Goal: Task Accomplishment & Management: Manage account settings

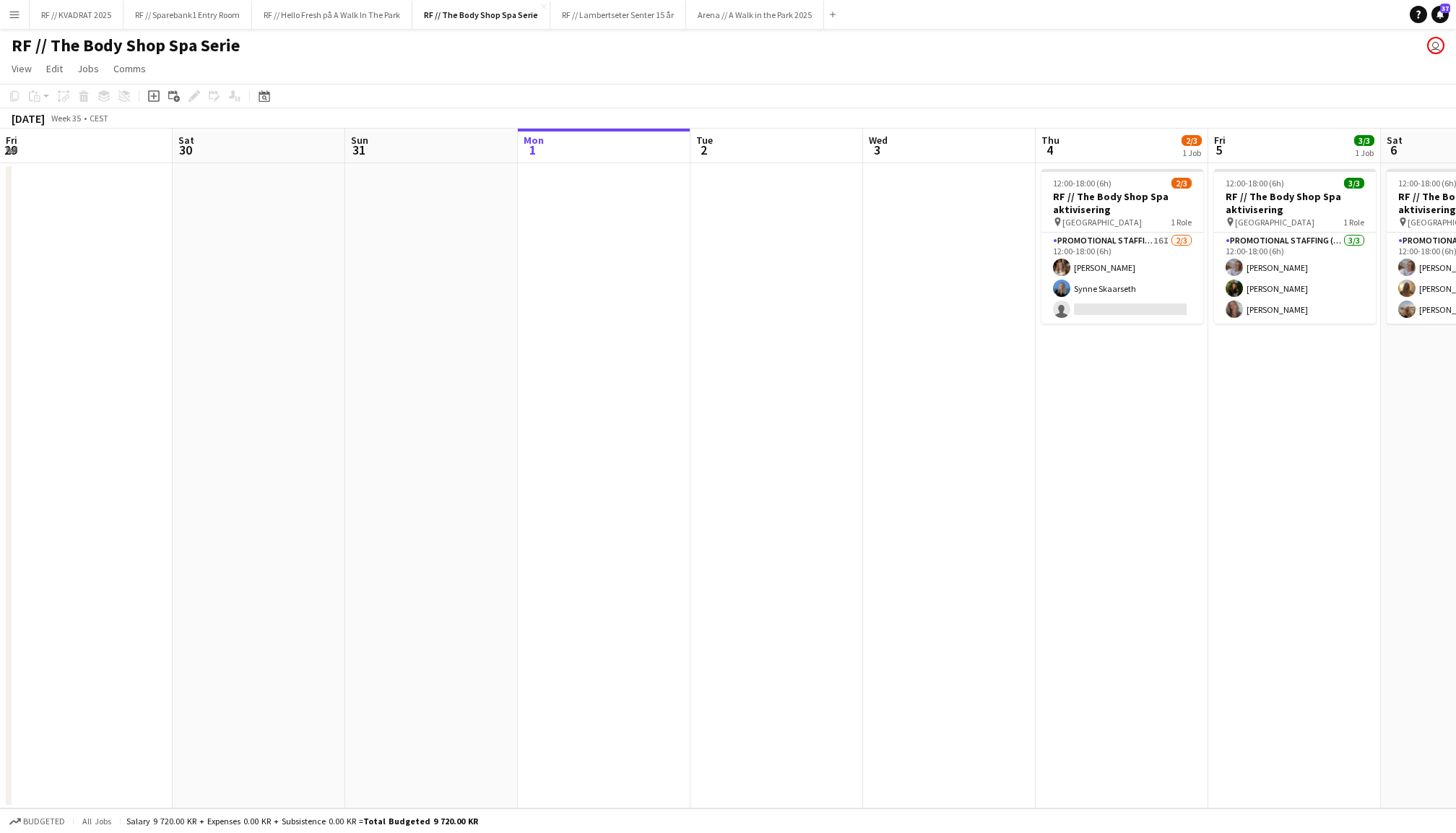
scroll to position [0, 347]
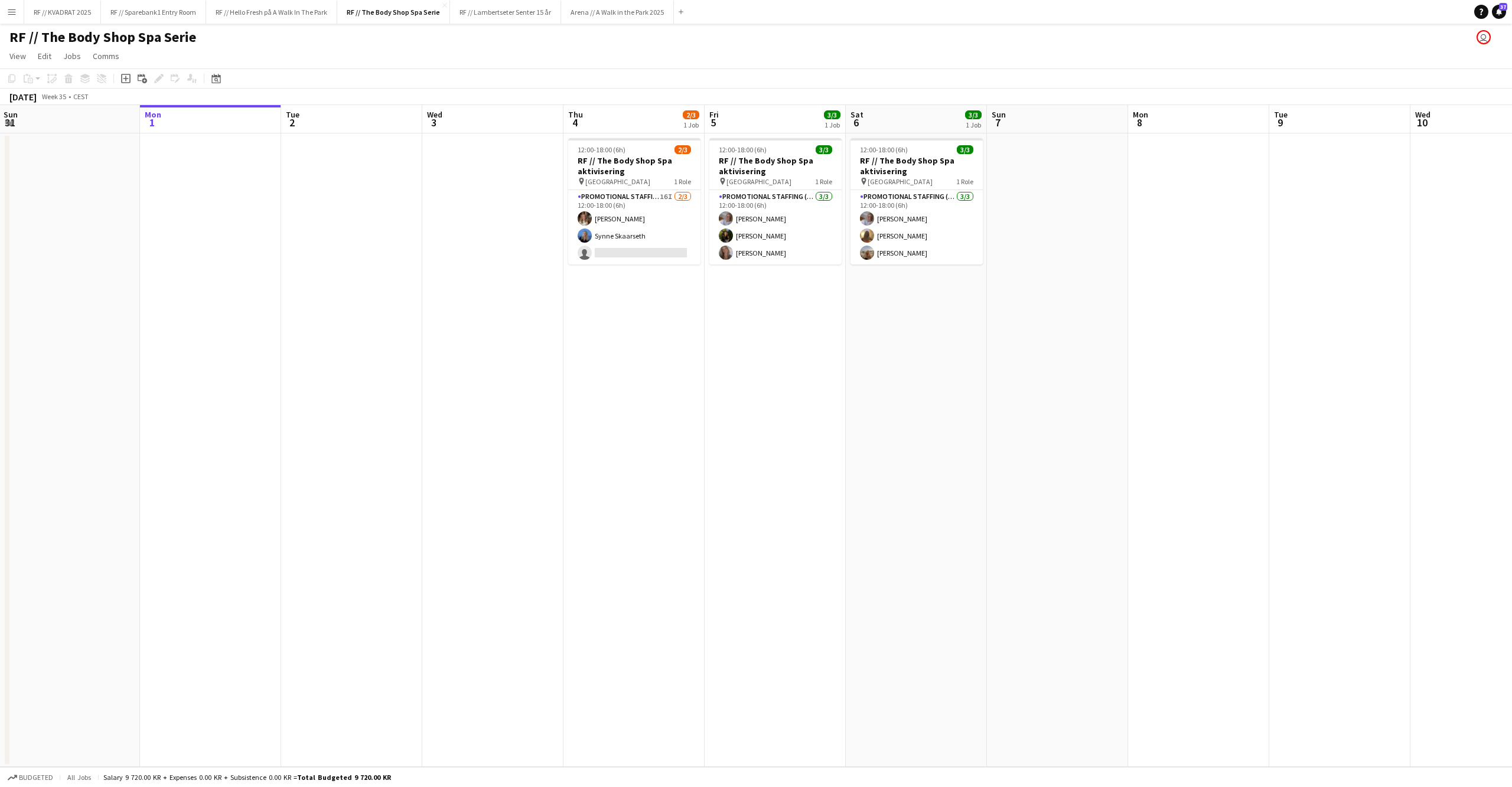
click at [479, 296] on app-date-cell at bounding box center [492, 450] width 141 height 634
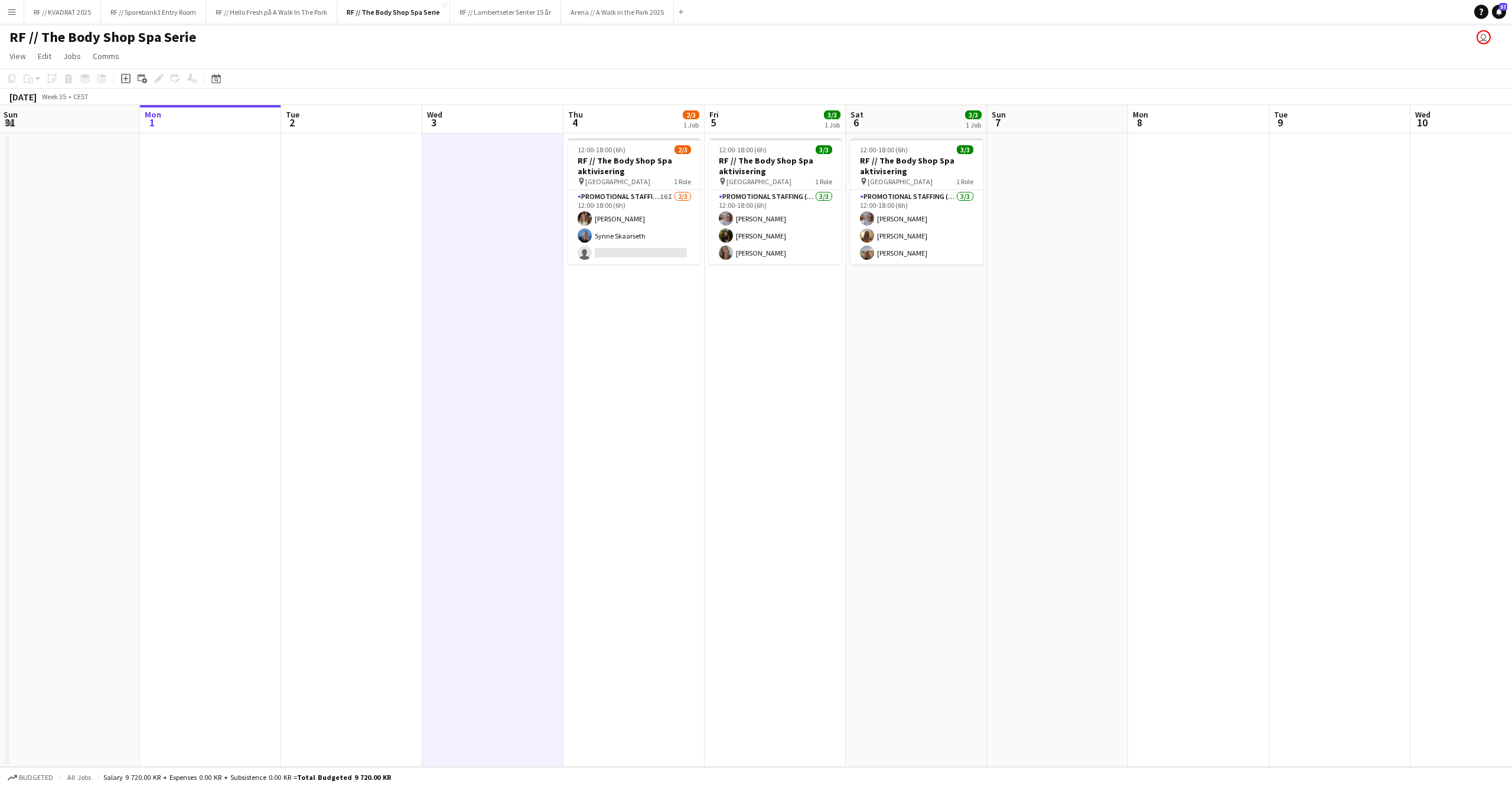
click at [252, 221] on app-date-cell at bounding box center [210, 450] width 141 height 634
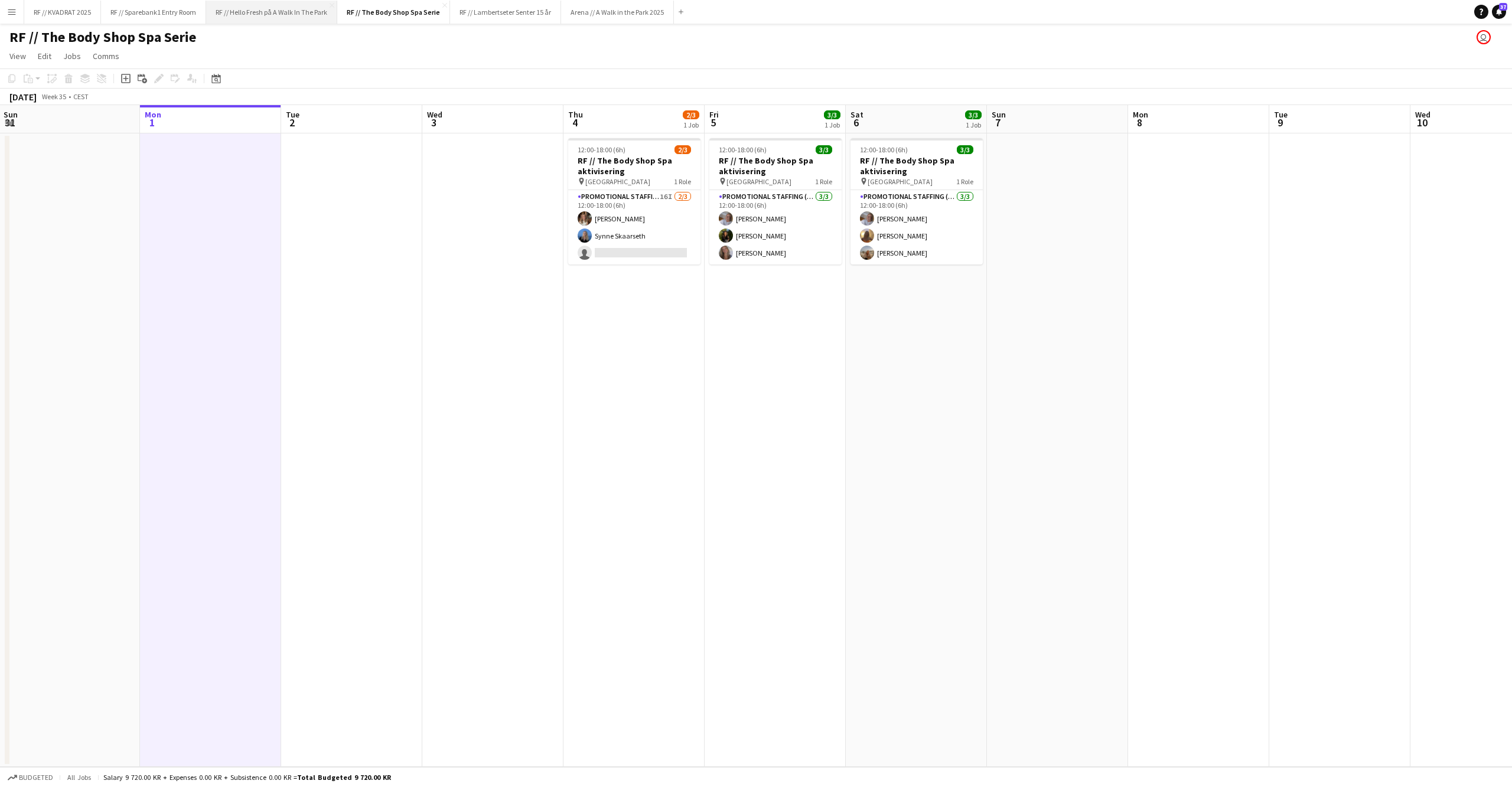
click at [246, 21] on button "RF // Hello Fresh på A Walk In The Park Close" at bounding box center [271, 12] width 131 height 23
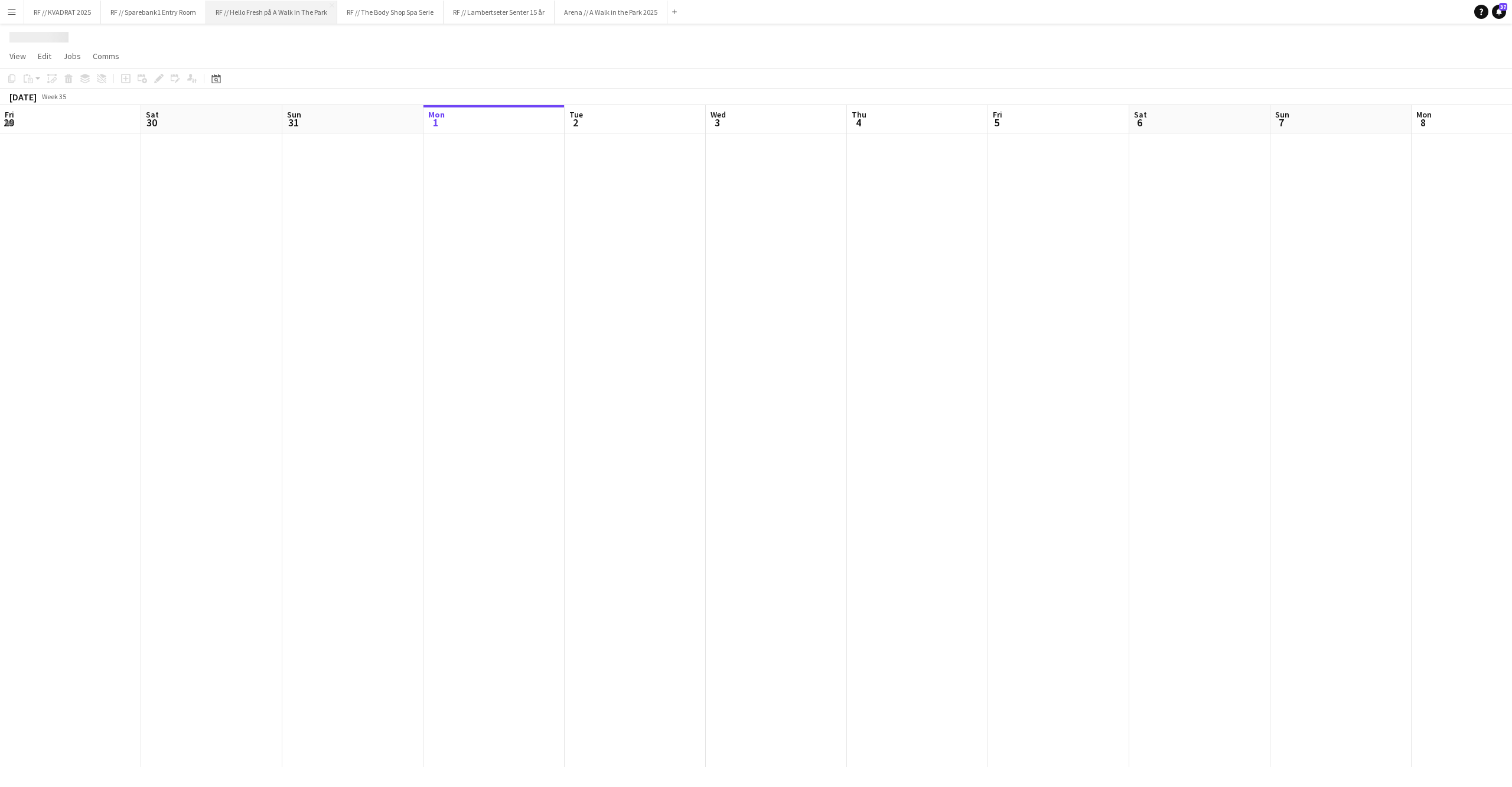
scroll to position [0, 282]
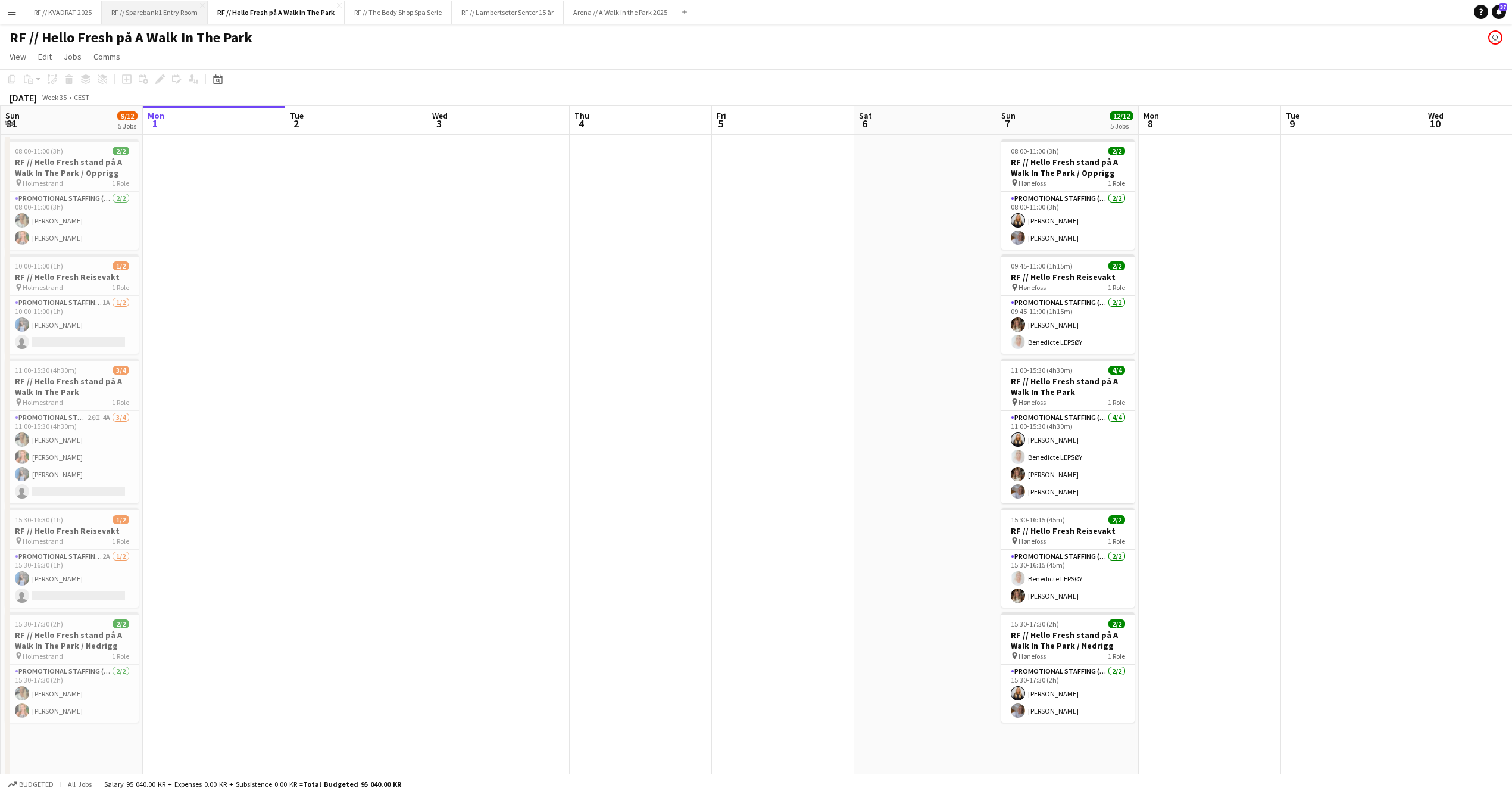
click at [167, 15] on button "RF // Sparebank1 Entry Room Close" at bounding box center [155, 12] width 106 height 23
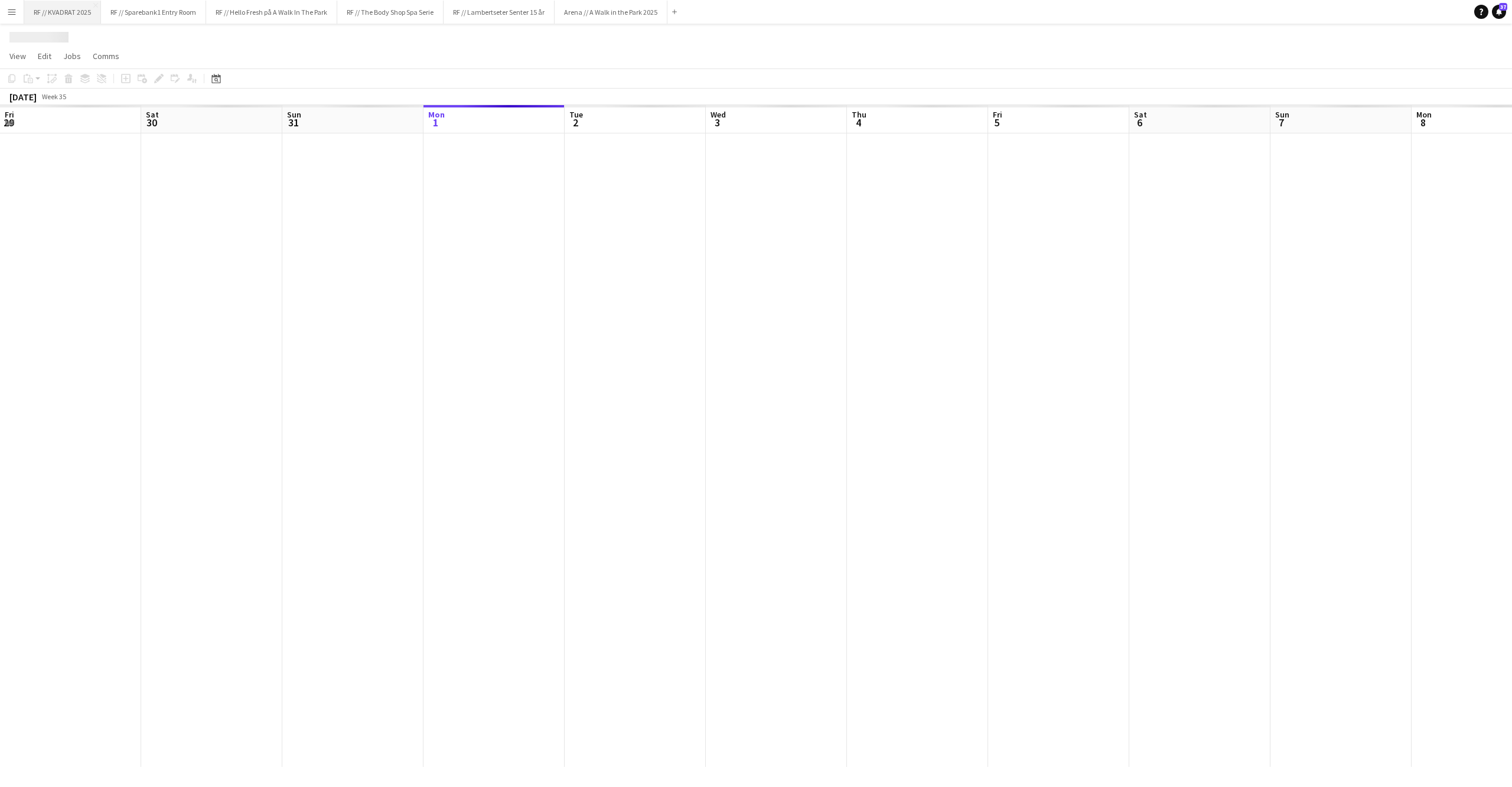
scroll to position [0, 282]
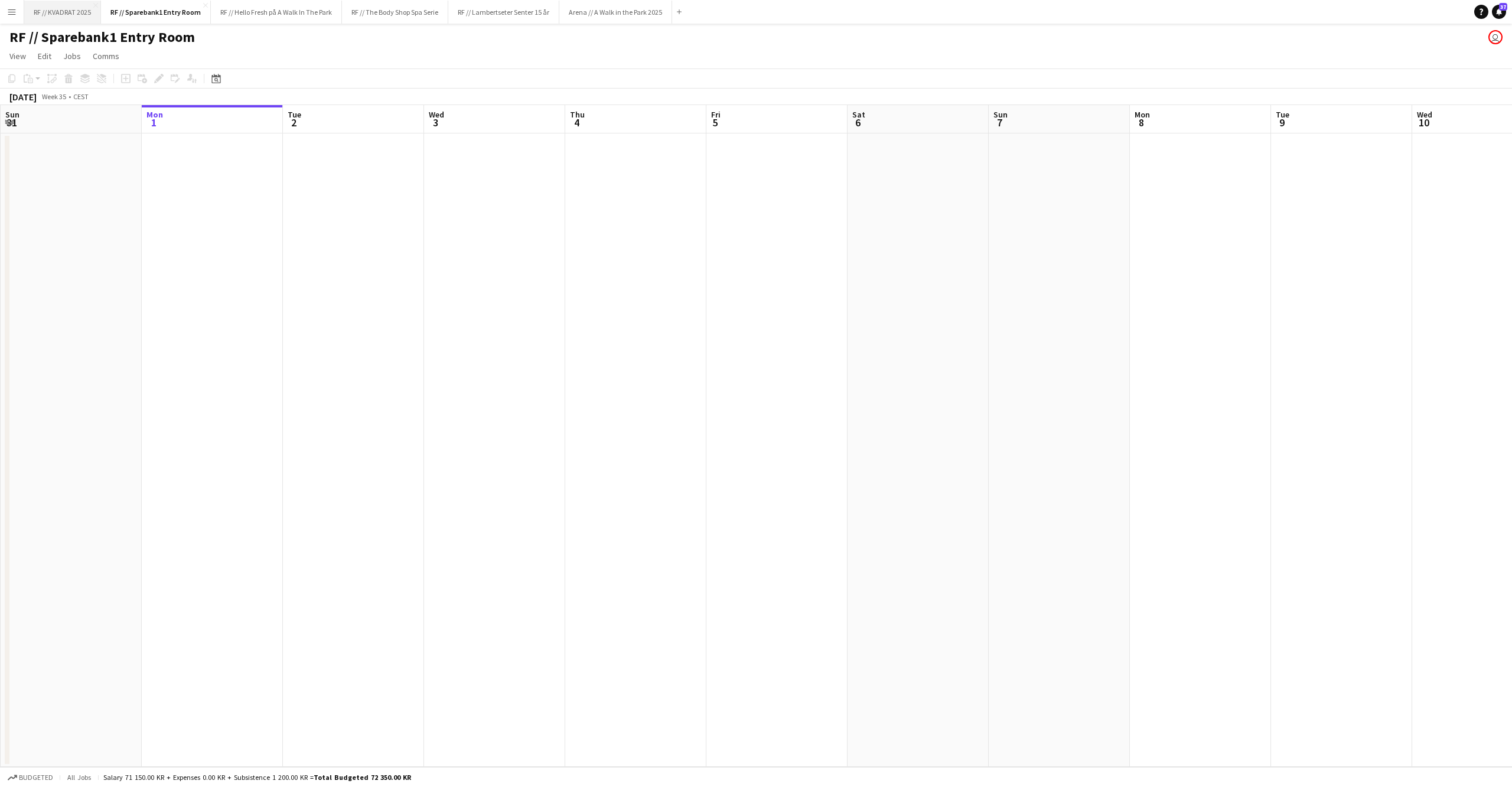
click at [68, 15] on button "RF // KVADRAT 2025 Close" at bounding box center [63, 12] width 77 height 23
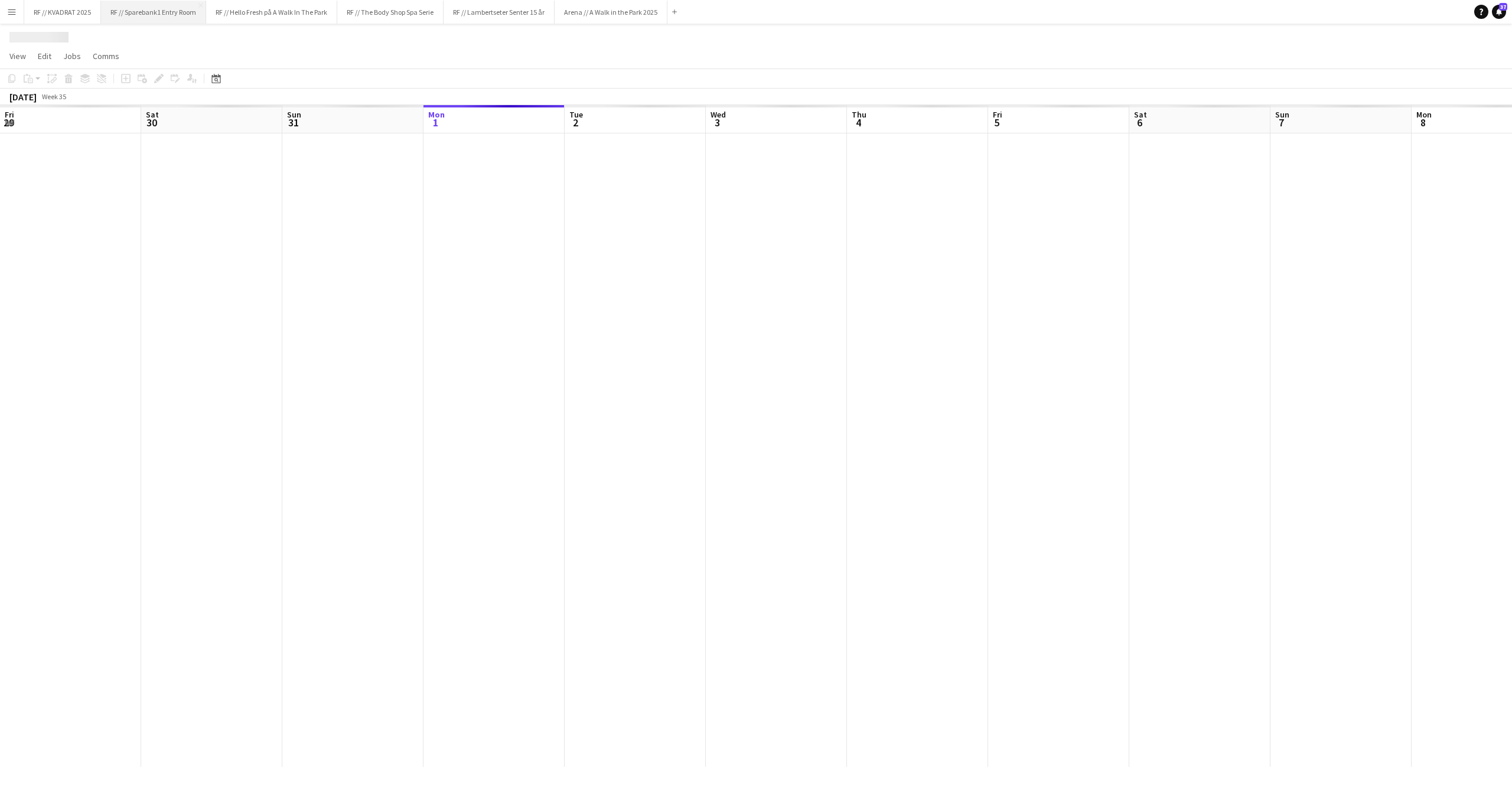
scroll to position [0, 282]
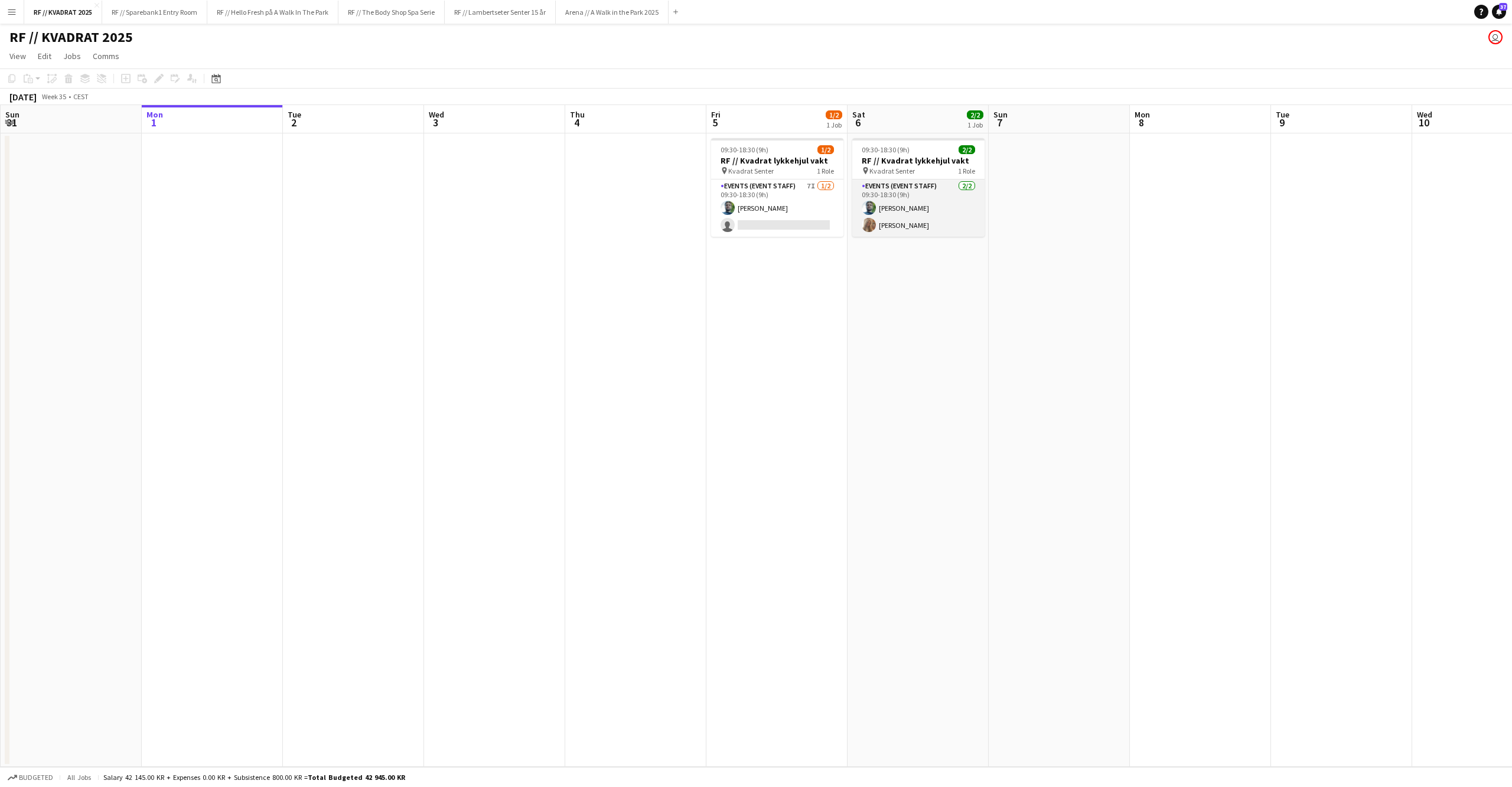
click at [923, 209] on app-card-role "Events (Event Staff) [DATE] 09:30-18:30 (9h) [PERSON_NAME] [PERSON_NAME]" at bounding box center [918, 208] width 132 height 57
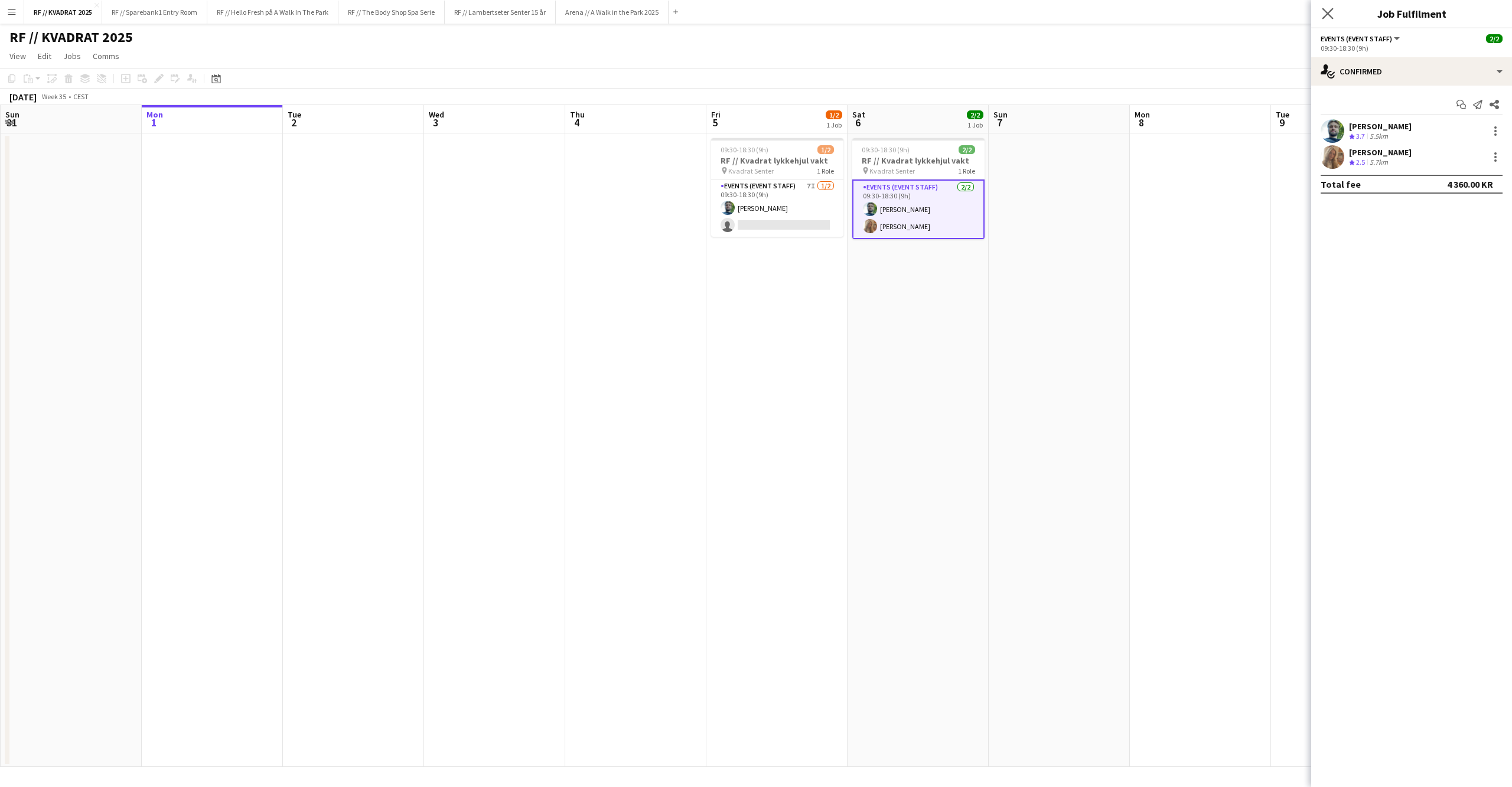
click at [1190, 13] on app-icon "Close pop-in" at bounding box center [1327, 13] width 17 height 17
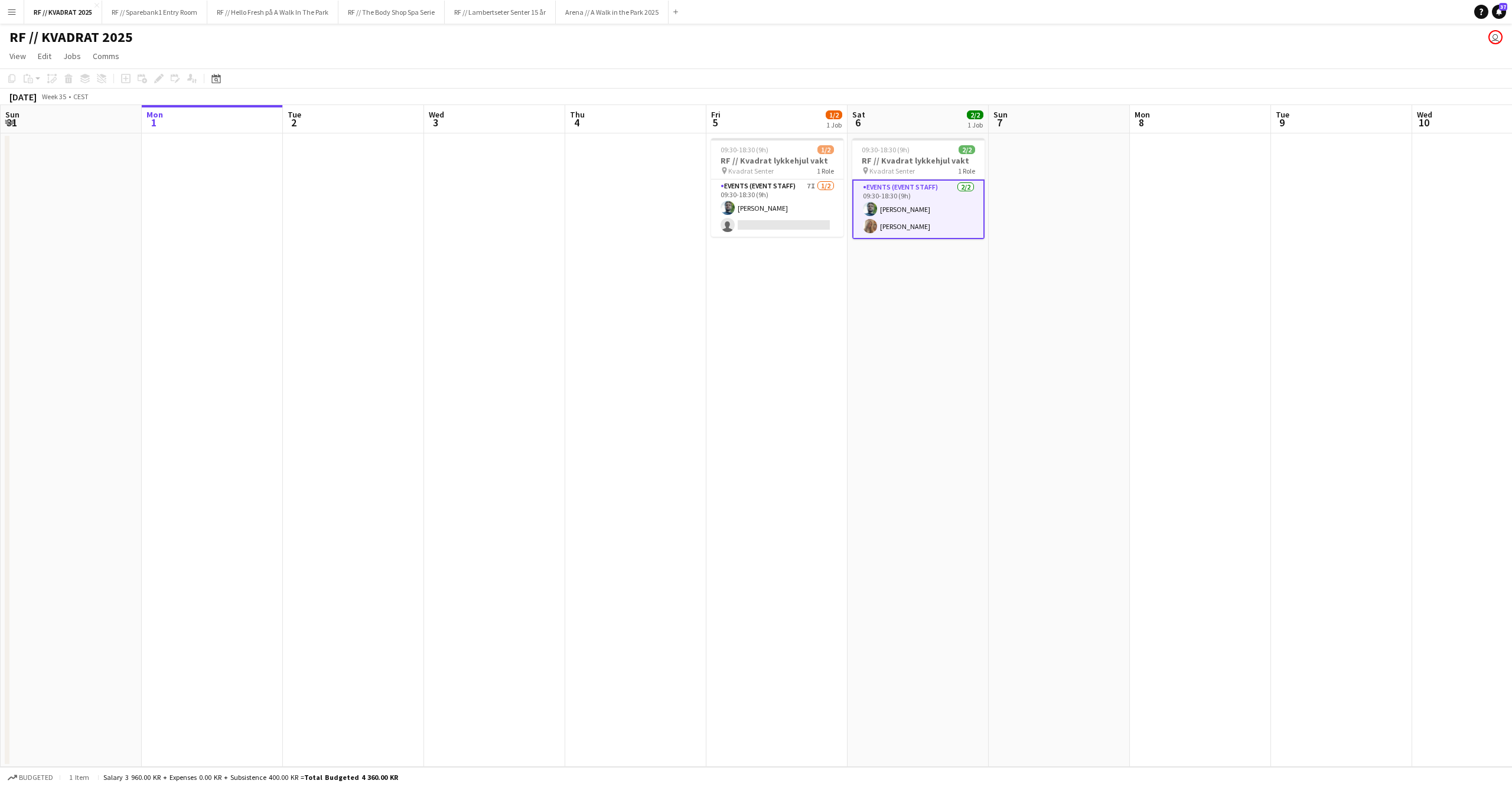
click at [531, 252] on app-date-cell at bounding box center [494, 450] width 141 height 634
